Goal: Transaction & Acquisition: Purchase product/service

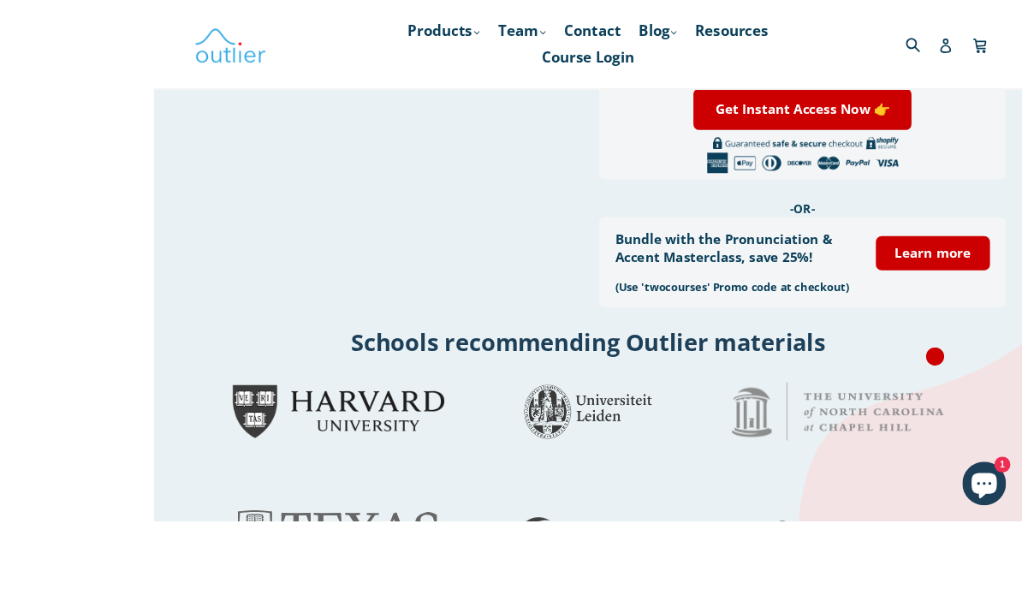
scroll to position [531, 0]
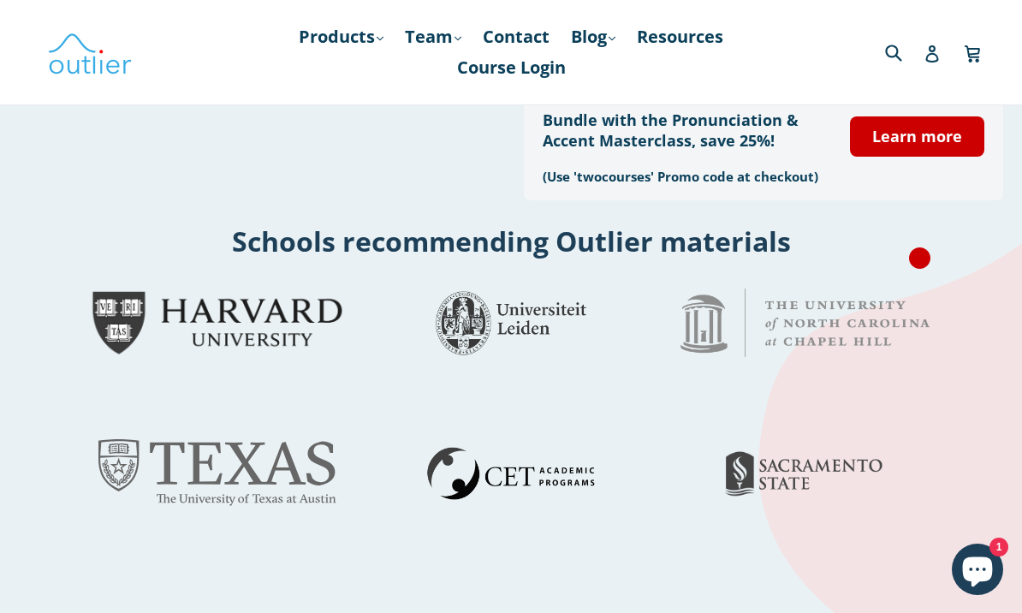
click at [970, 594] on icon "Chat window" at bounding box center [978, 569] width 50 height 50
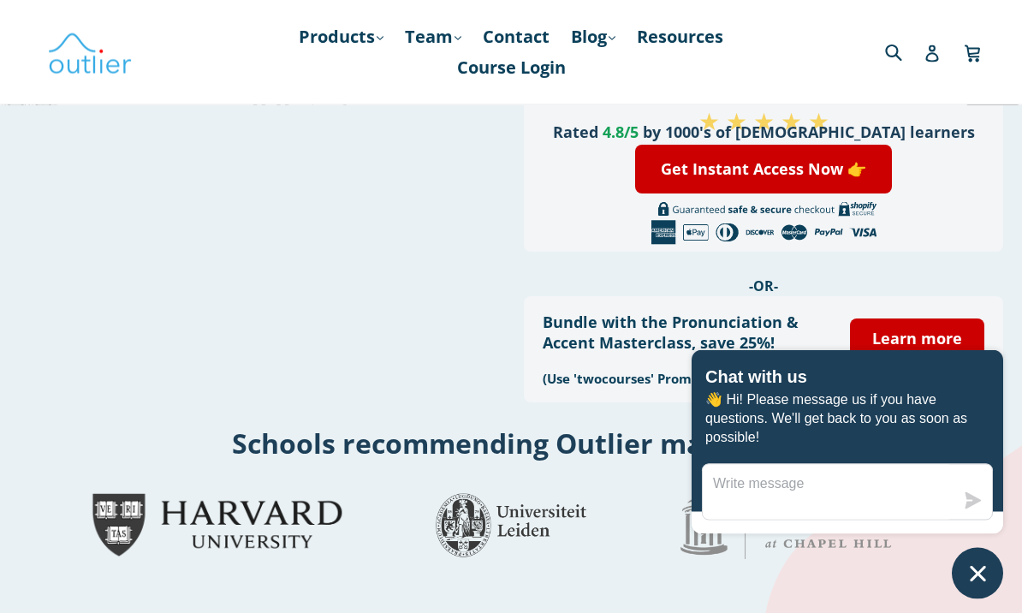
scroll to position [330, 0]
click at [940, 331] on link "Learn more" at bounding box center [917, 338] width 134 height 40
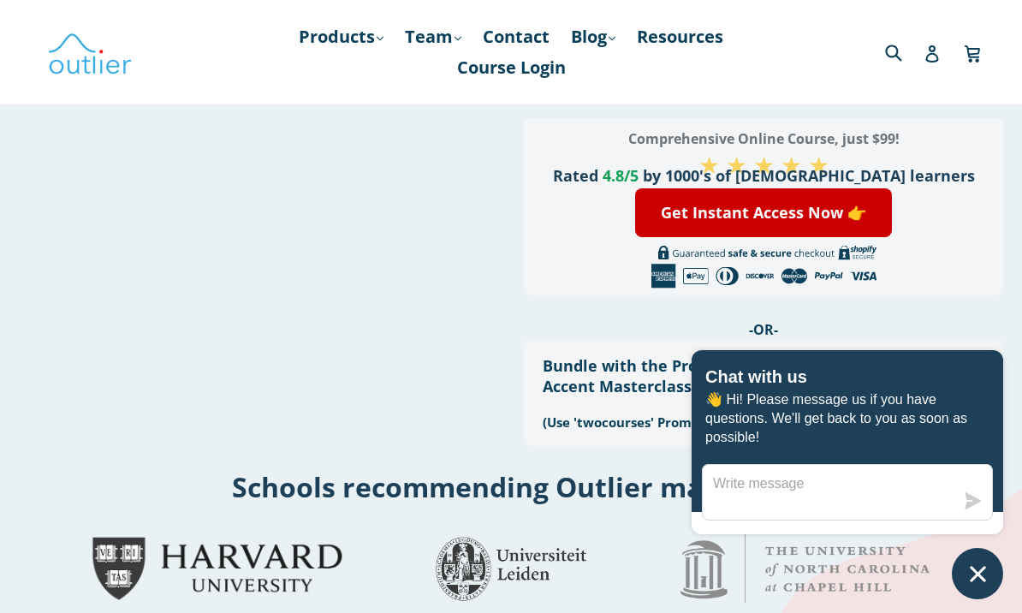
scroll to position [285, 0]
click at [823, 200] on link "Get Instant Access Now 👉" at bounding box center [763, 213] width 257 height 49
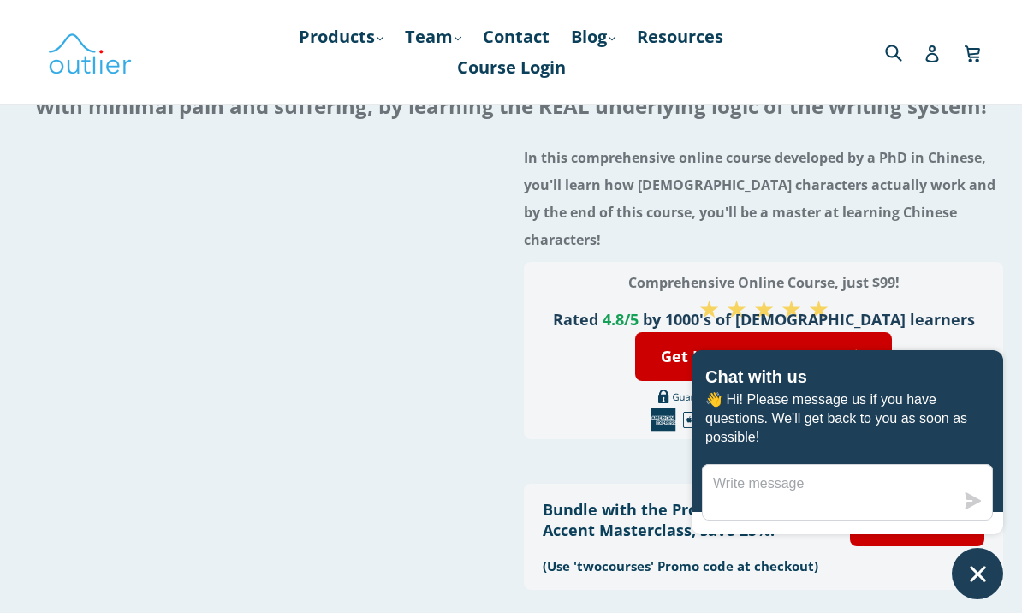
scroll to position [145, 0]
